Goal: Task Accomplishment & Management: Manage account settings

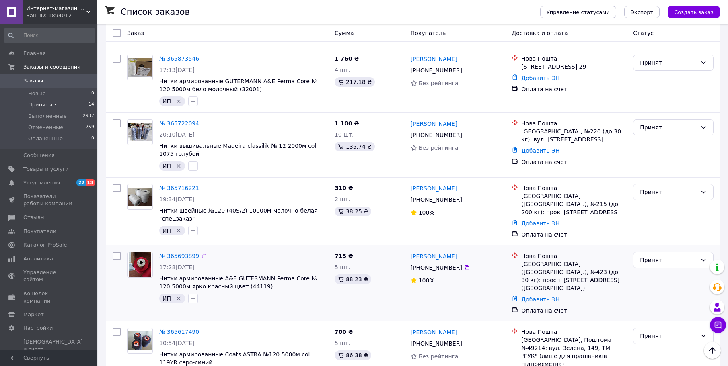
scroll to position [720, 0]
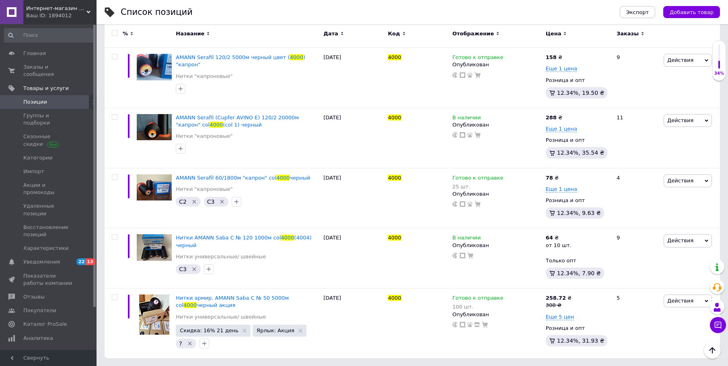
scroll to position [1068, 0]
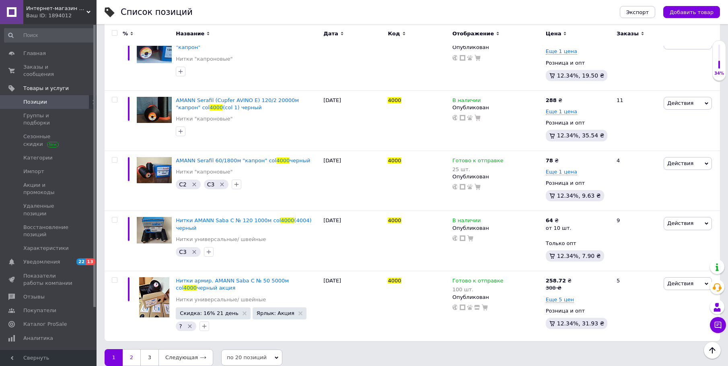
click at [128, 351] on link "2" at bounding box center [132, 357] width 18 height 17
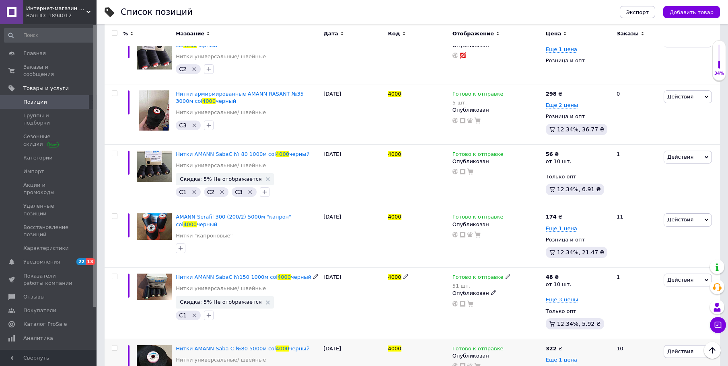
scroll to position [338, 0]
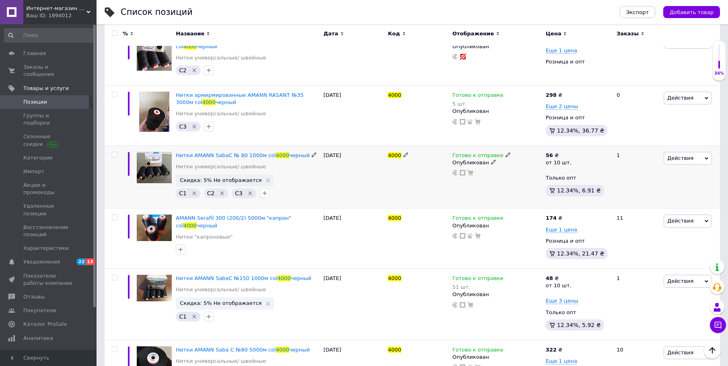
click at [680, 160] on span "Действия" at bounding box center [680, 158] width 26 height 6
click at [654, 208] on li "Скидка" at bounding box center [654, 207] width 114 height 11
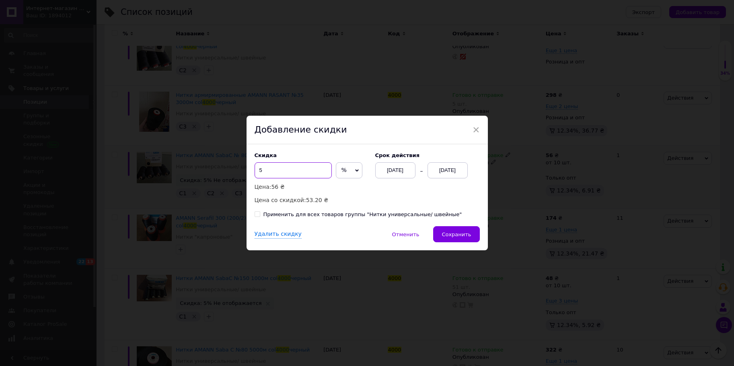
click at [273, 171] on input "5" at bounding box center [292, 170] width 77 height 16
type input "10"
click at [441, 170] on div "12.10.2025" at bounding box center [447, 170] width 40 height 16
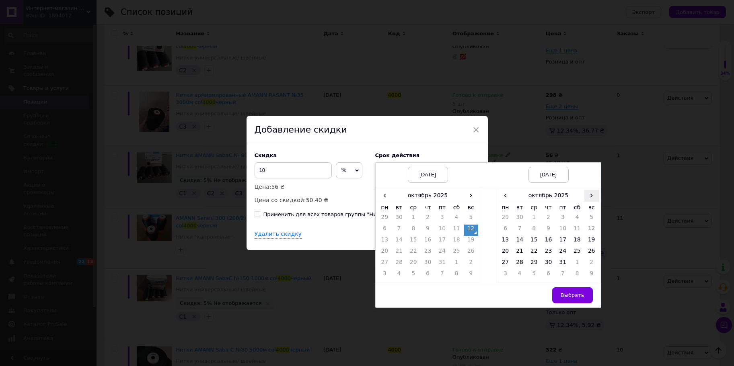
click at [591, 197] on span "›" at bounding box center [591, 196] width 14 height 12
click at [531, 264] on td "26" at bounding box center [534, 263] width 14 height 11
click at [566, 293] on span "Выбрать" at bounding box center [572, 295] width 24 height 6
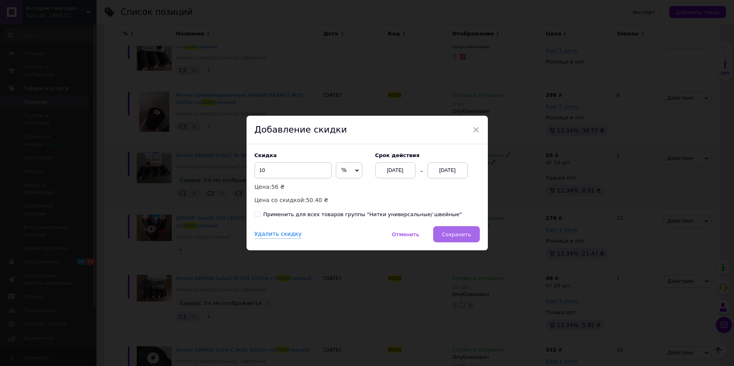
click at [464, 235] on span "Сохранить" at bounding box center [455, 235] width 29 height 6
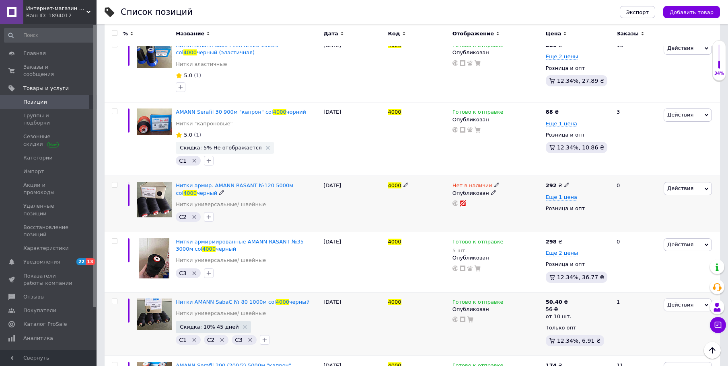
scroll to position [177, 0]
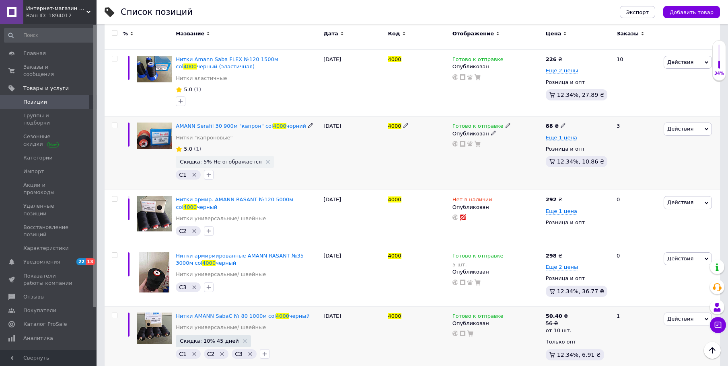
click at [692, 129] on span "Действия" at bounding box center [687, 129] width 48 height 13
click at [649, 178] on li "Скидка" at bounding box center [654, 178] width 114 height 11
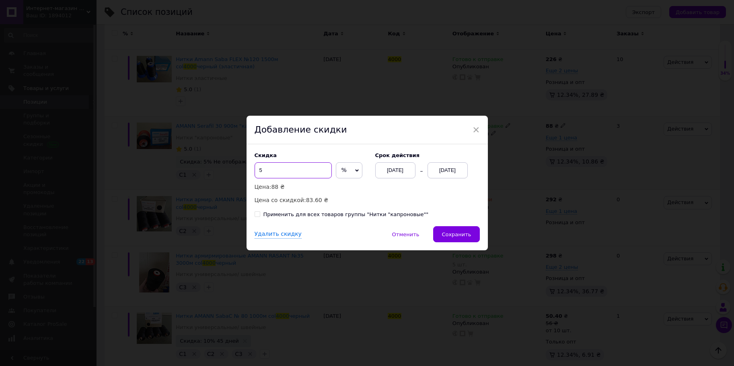
click at [267, 170] on input "5" at bounding box center [292, 170] width 77 height 16
type input "10"
click at [450, 170] on div "12.10.2025" at bounding box center [447, 170] width 40 height 16
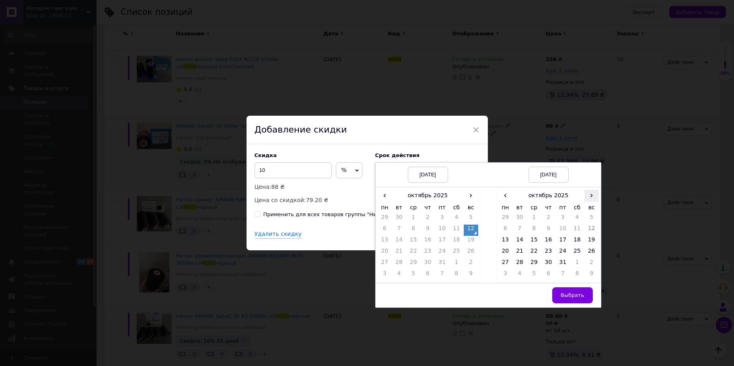
click at [590, 198] on span "›" at bounding box center [591, 196] width 14 height 12
click at [533, 265] on td "26" at bounding box center [534, 263] width 14 height 11
click at [566, 297] on span "Выбрать" at bounding box center [572, 295] width 24 height 6
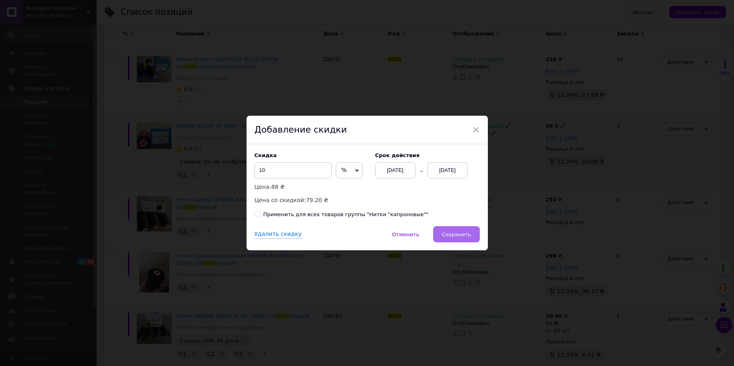
click at [463, 238] on button "Сохранить" at bounding box center [456, 234] width 46 height 16
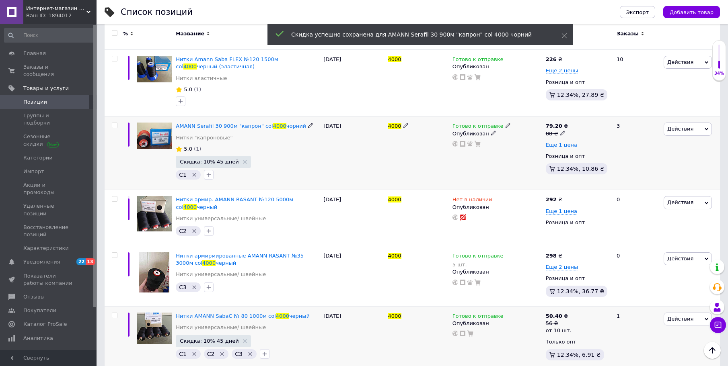
click at [558, 146] on span "Еще 1 цена" at bounding box center [561, 145] width 31 height 6
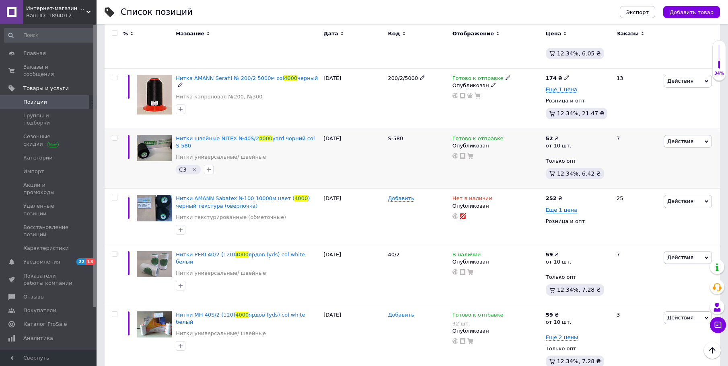
scroll to position [1115, 0]
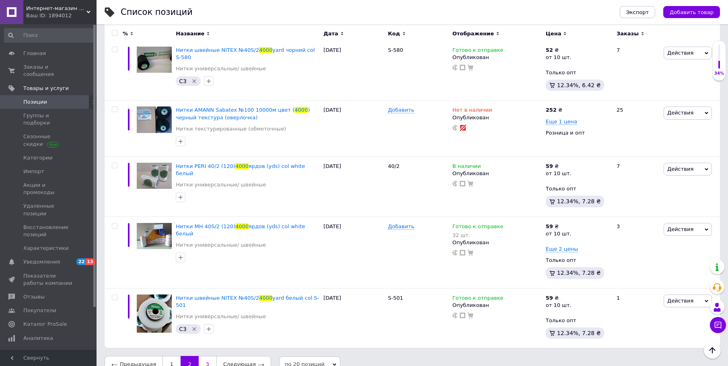
click at [205, 356] on link "3" at bounding box center [208, 364] width 18 height 17
